Goal: Information Seeking & Learning: Learn about a topic

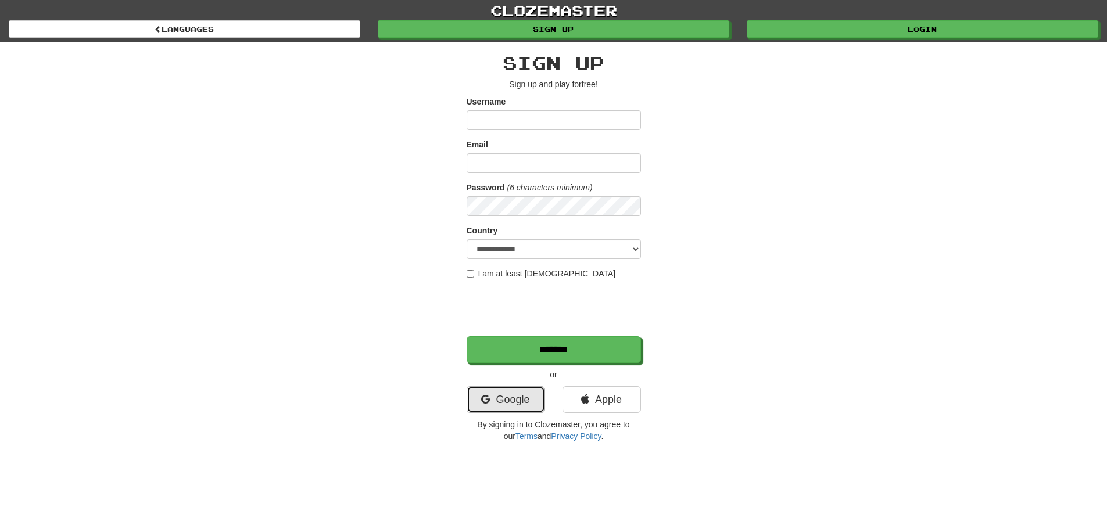
click at [510, 407] on link "Google" at bounding box center [505, 399] width 78 height 27
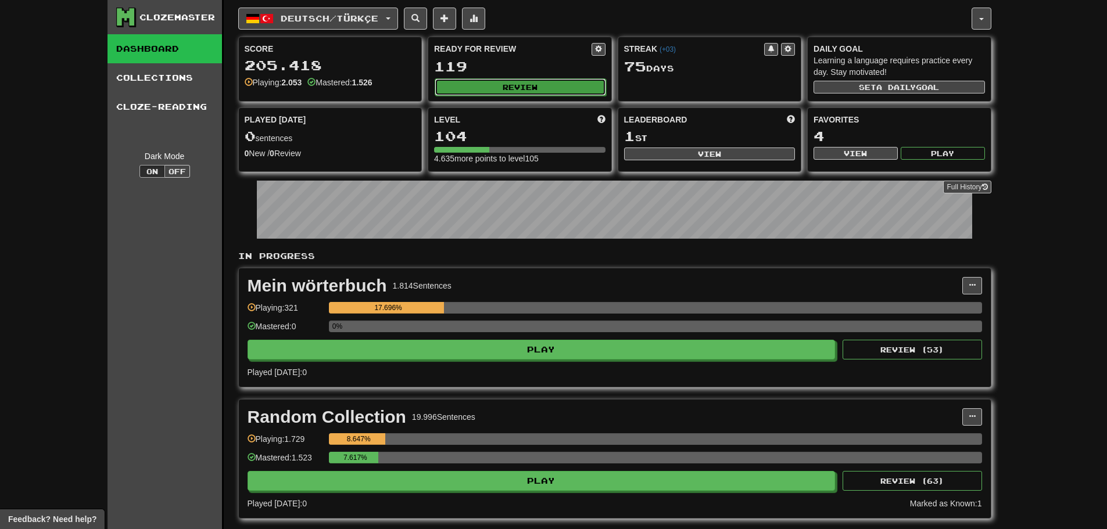
click at [493, 87] on button "Review" at bounding box center [520, 86] width 171 height 17
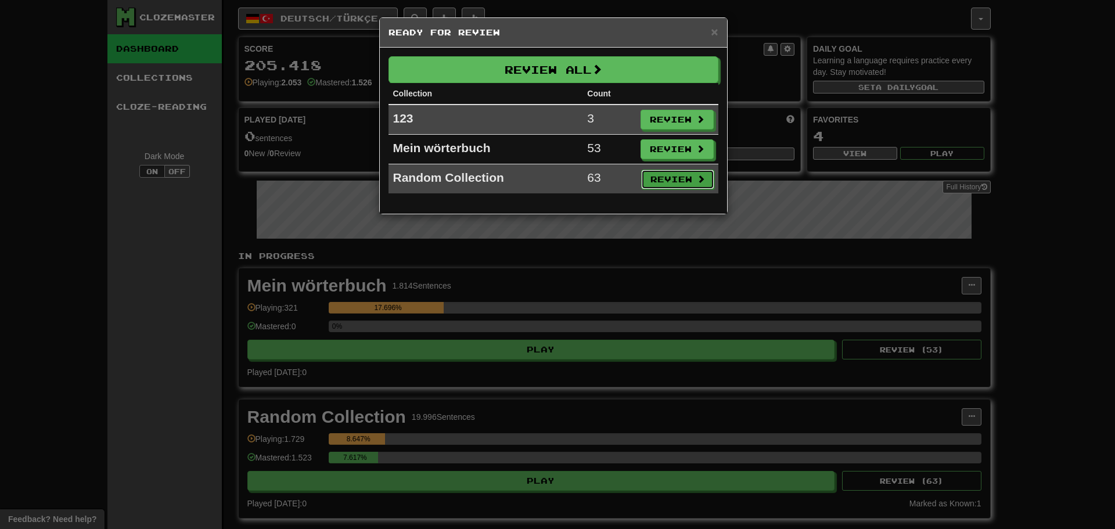
click at [663, 181] on button "Review" at bounding box center [677, 180] width 73 height 20
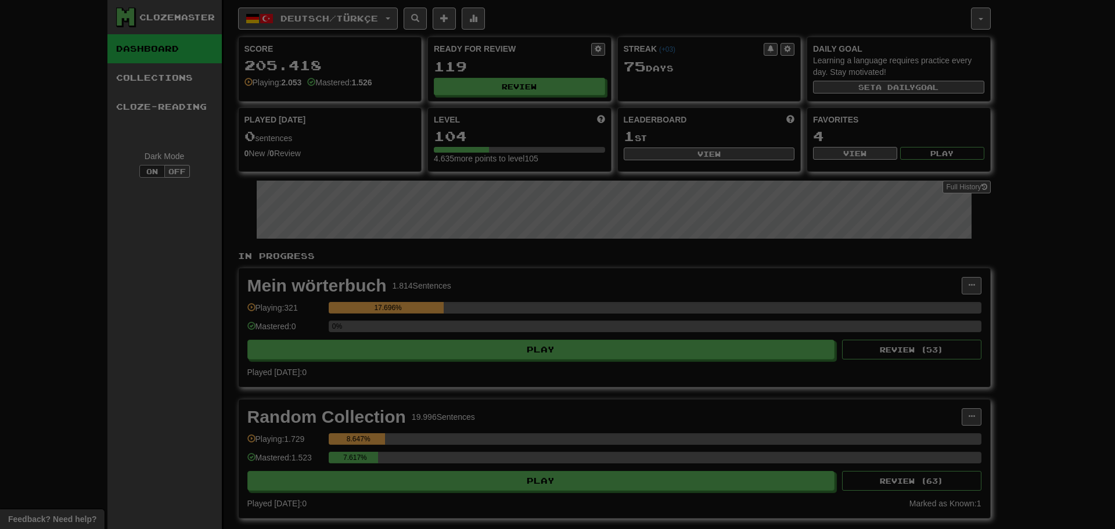
select select "********"
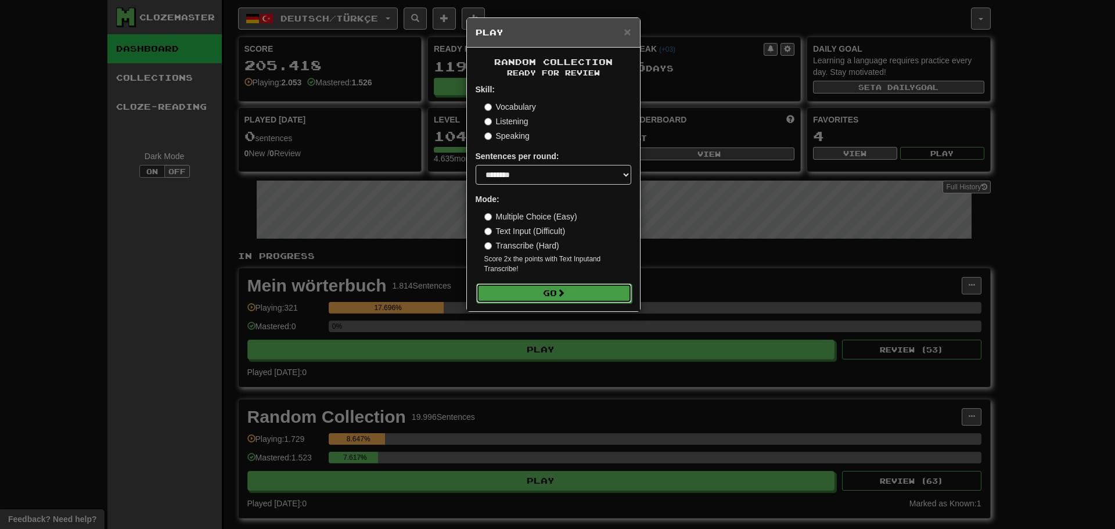
click at [541, 289] on button "Go" at bounding box center [554, 293] width 156 height 20
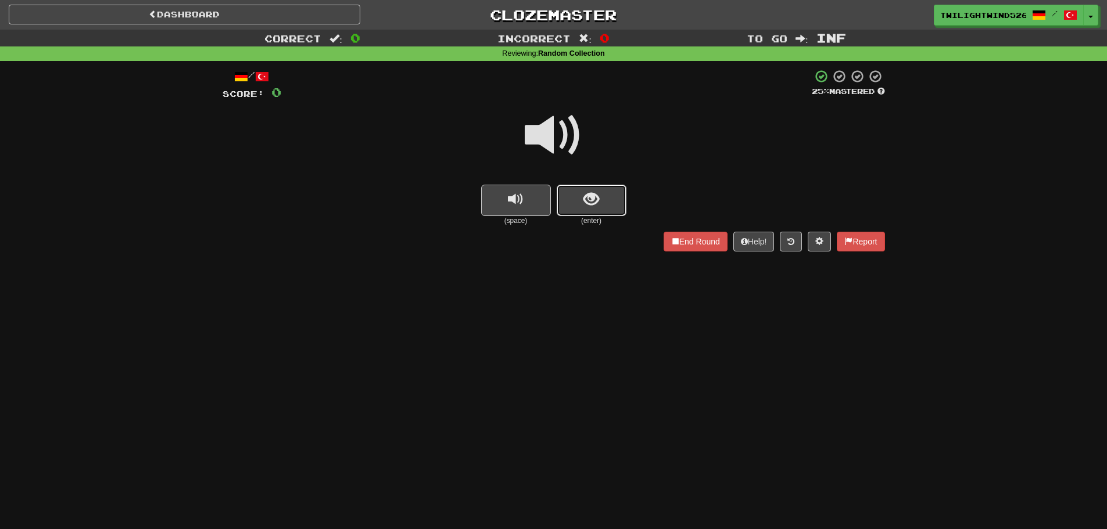
click at [588, 210] on button "show sentence" at bounding box center [592, 200] width 70 height 31
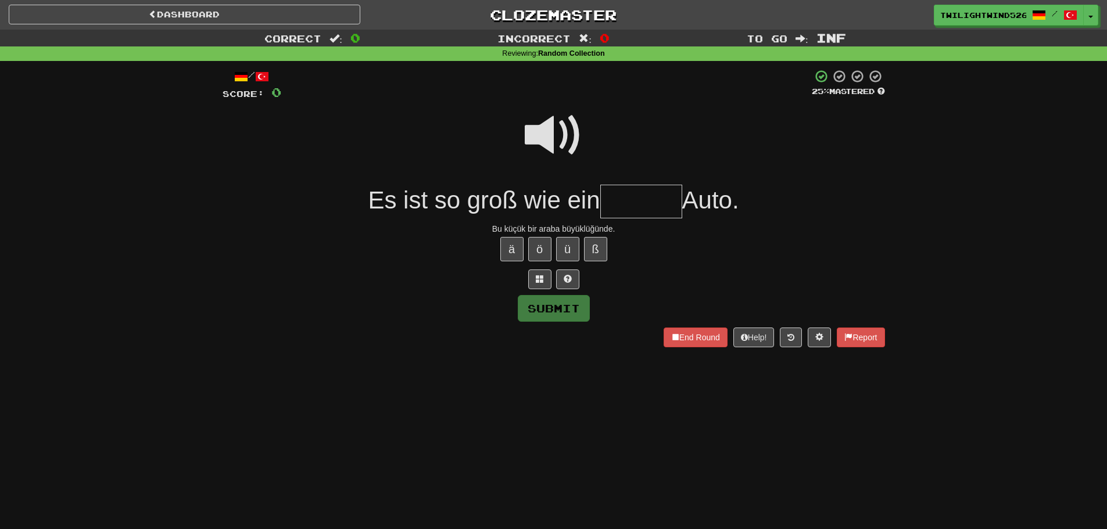
click at [632, 203] on input "text" at bounding box center [641, 202] width 82 height 34
click at [632, 206] on input "text" at bounding box center [641, 202] width 82 height 34
type input "*******"
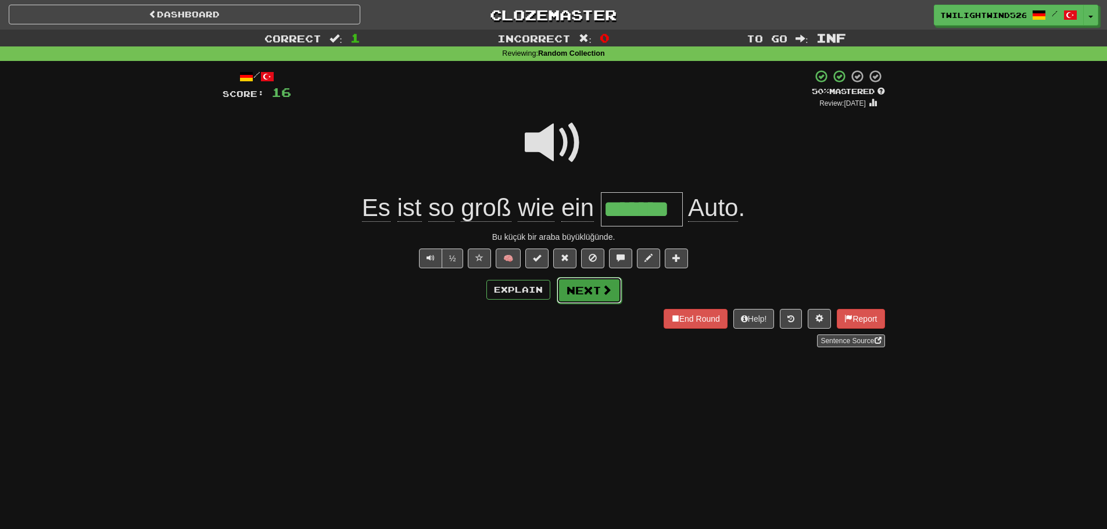
click at [583, 300] on button "Next" at bounding box center [589, 290] width 65 height 27
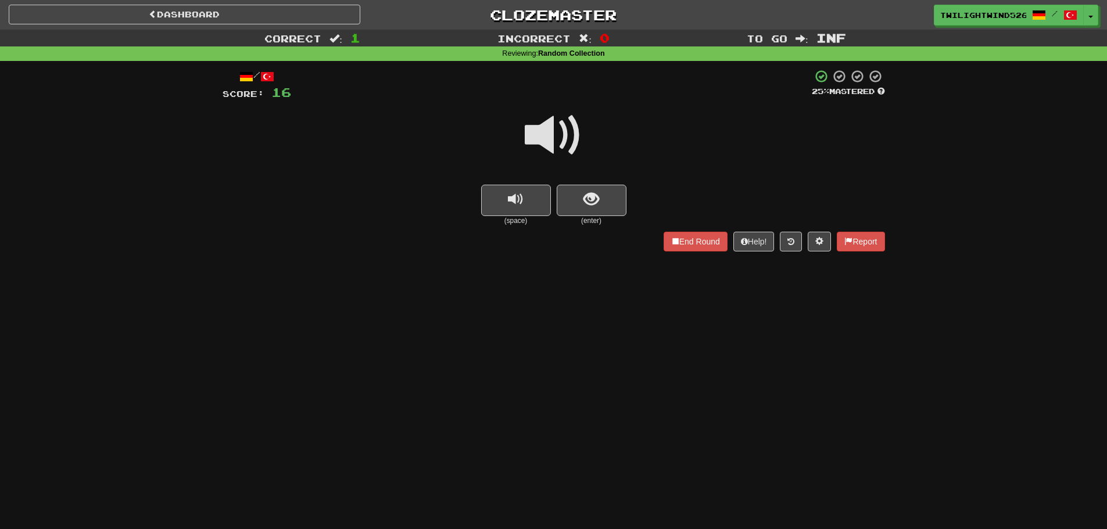
click at [600, 178] on div at bounding box center [553, 143] width 662 height 83
click at [605, 210] on button "show sentence" at bounding box center [592, 200] width 70 height 31
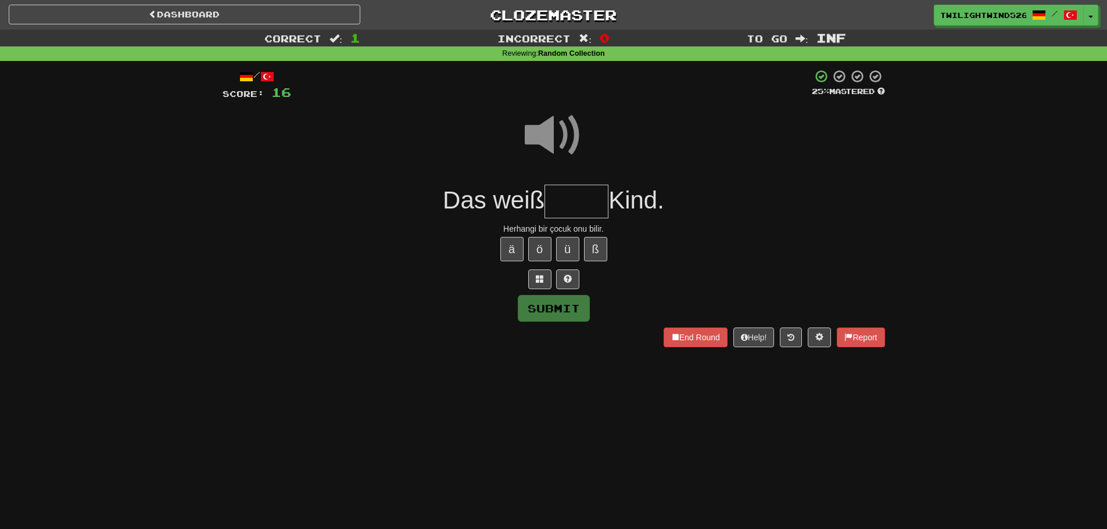
click at [564, 203] on input "text" at bounding box center [576, 202] width 64 height 34
type input "*****"
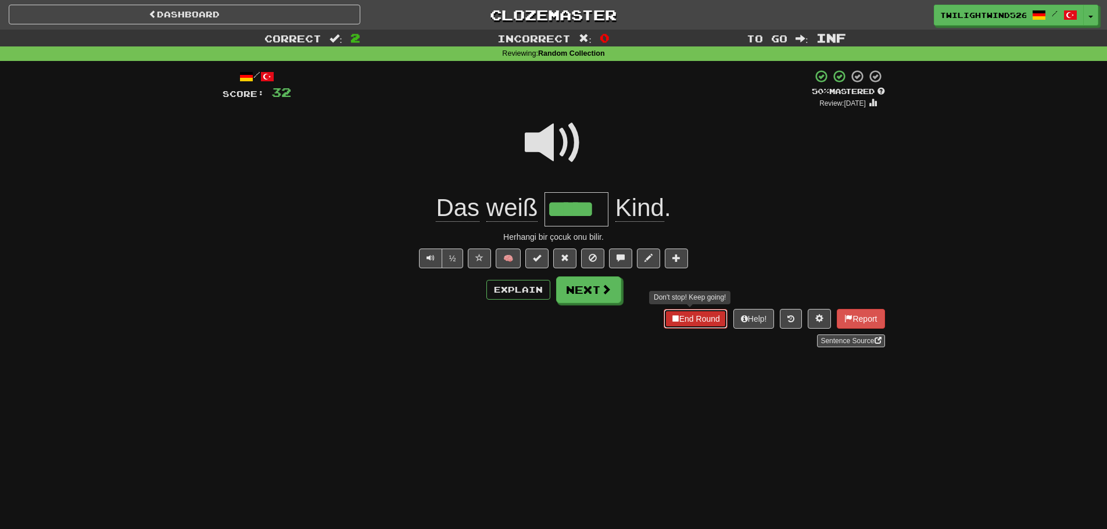
click at [705, 314] on button "End Round" at bounding box center [695, 319] width 64 height 20
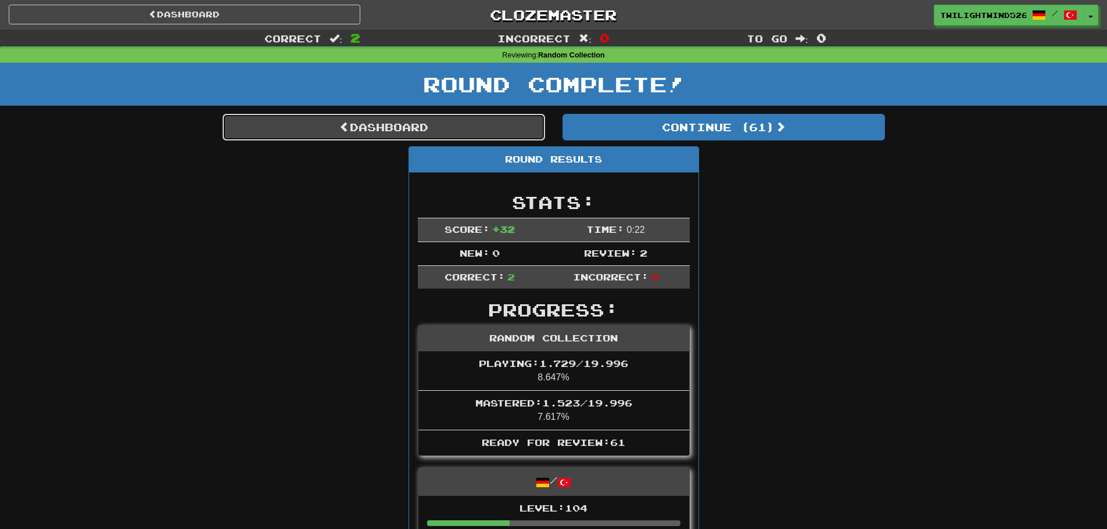
click at [473, 125] on link "Dashboard" at bounding box center [383, 127] width 322 height 27
